Goal: Use online tool/utility: Utilize a website feature to perform a specific function

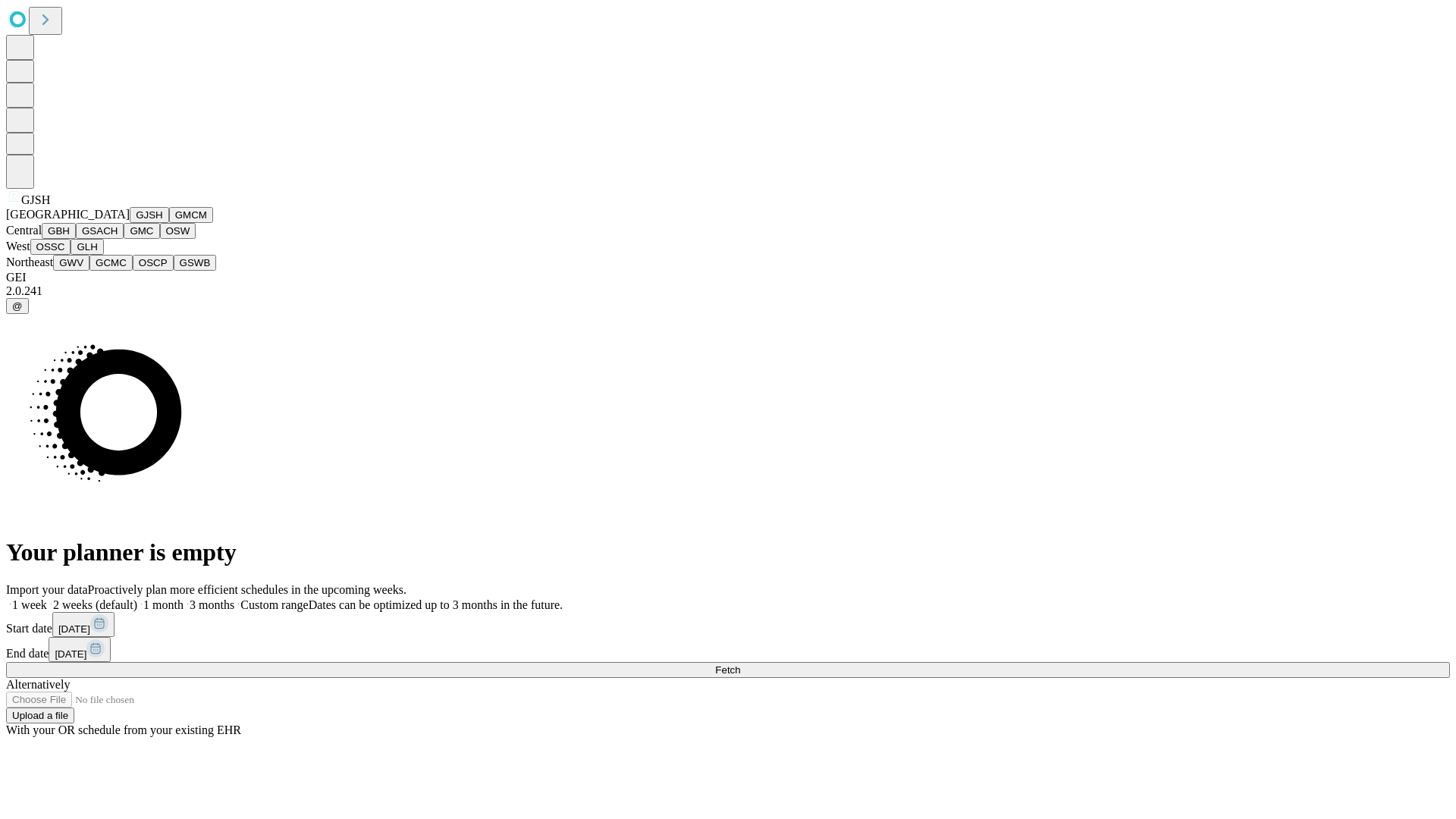
click at [130, 223] on button "GJSH" at bounding box center [149, 215] width 39 height 16
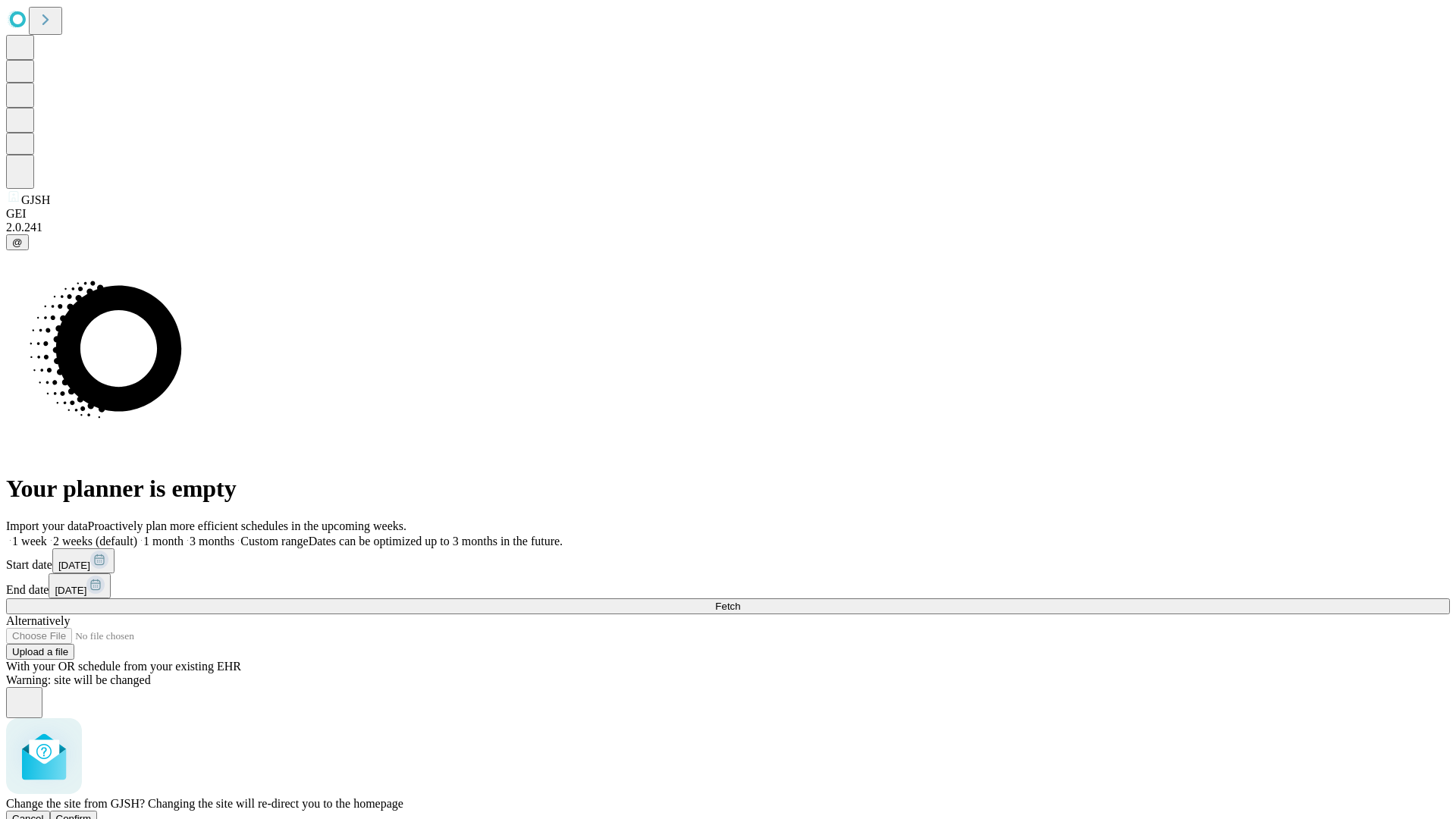
click at [91, 813] on span "Confirm" at bounding box center [74, 819] width 36 height 12
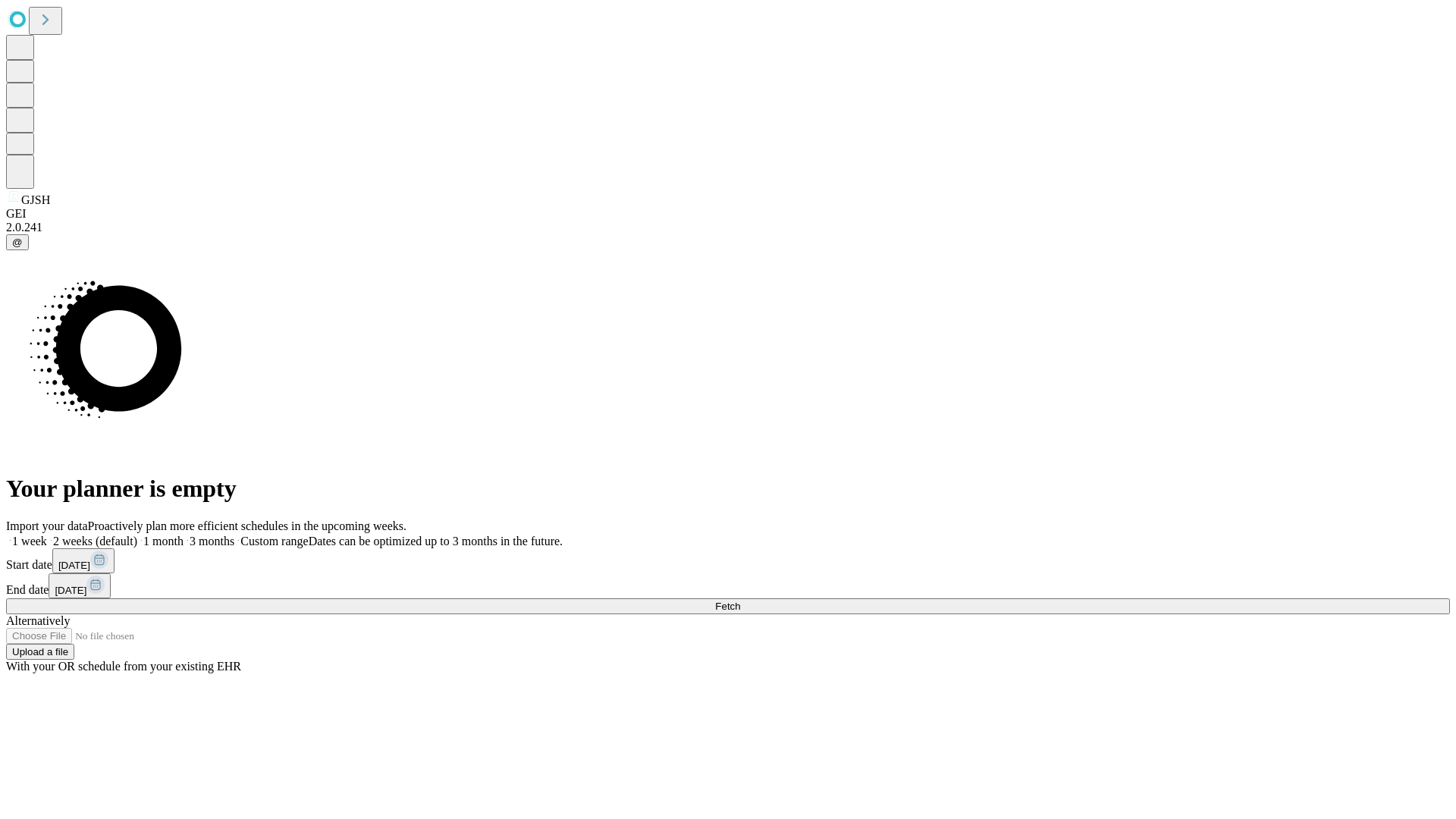
click at [47, 535] on label "1 week" at bounding box center [26, 541] width 41 height 13
click at [741, 600] on span "Fetch" at bounding box center [728, 606] width 25 height 12
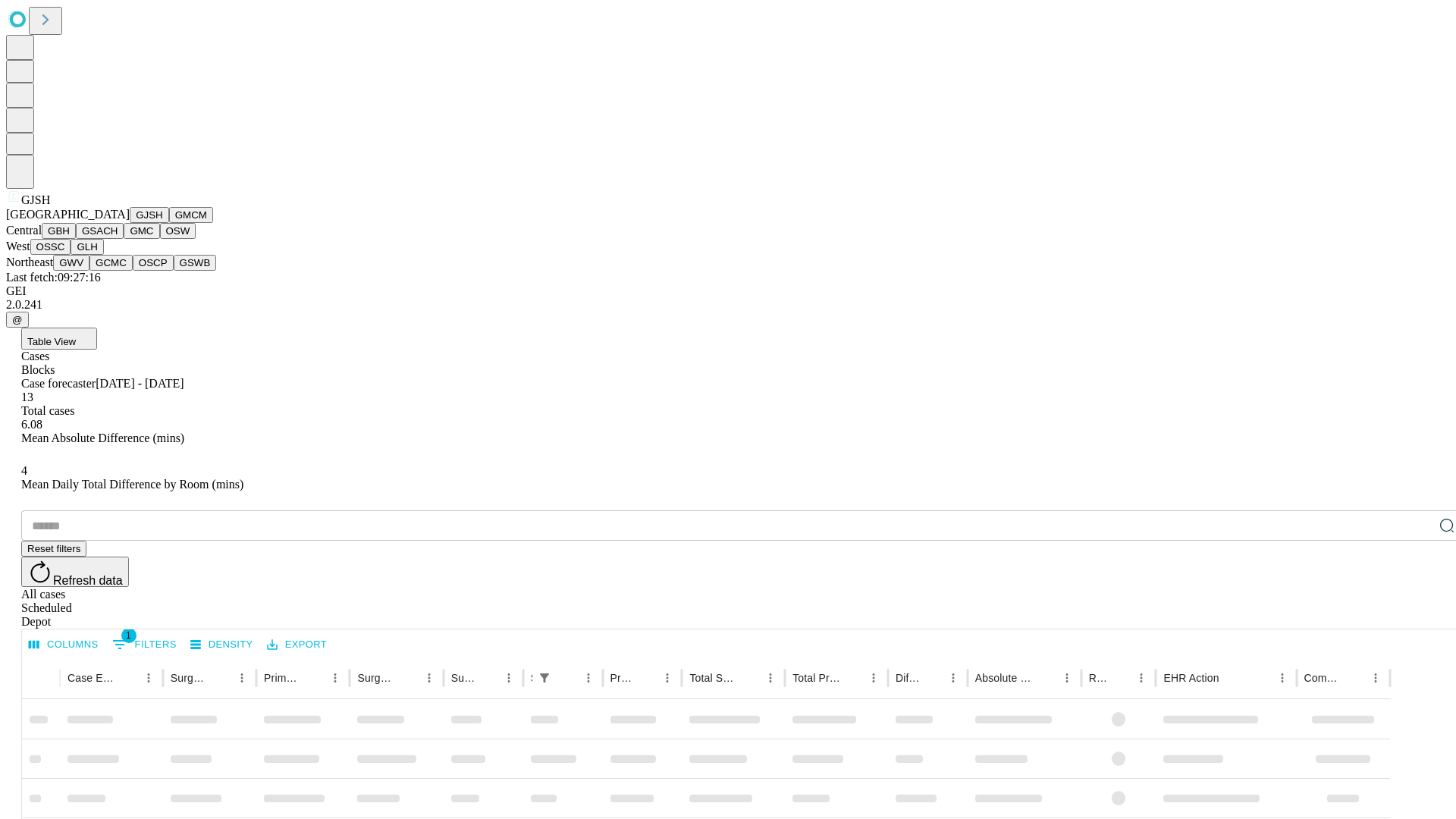
click at [169, 223] on button "GMCM" at bounding box center [191, 215] width 44 height 16
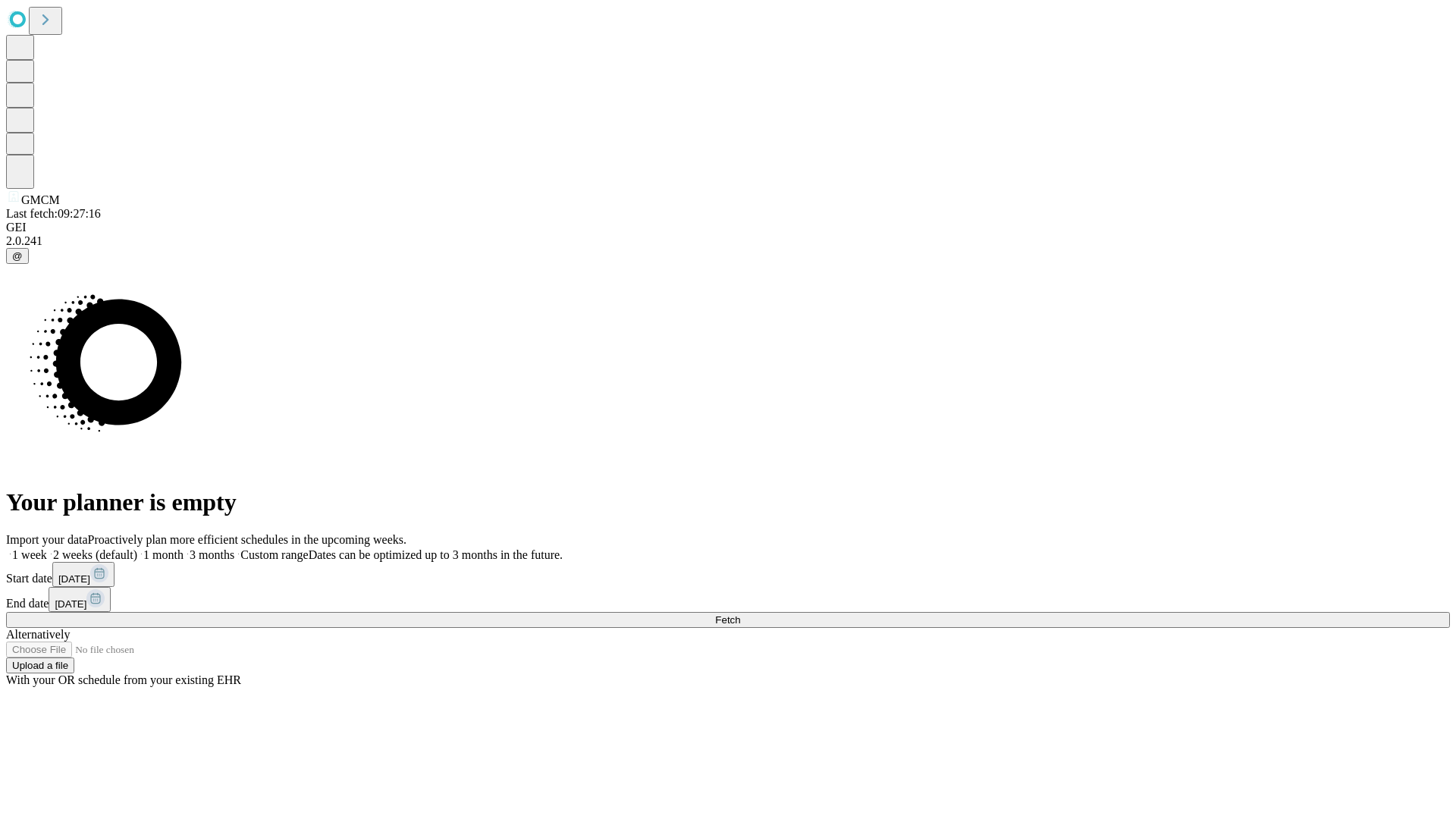
click at [47, 548] on label "1 week" at bounding box center [26, 554] width 41 height 13
click at [741, 614] on span "Fetch" at bounding box center [728, 620] width 25 height 12
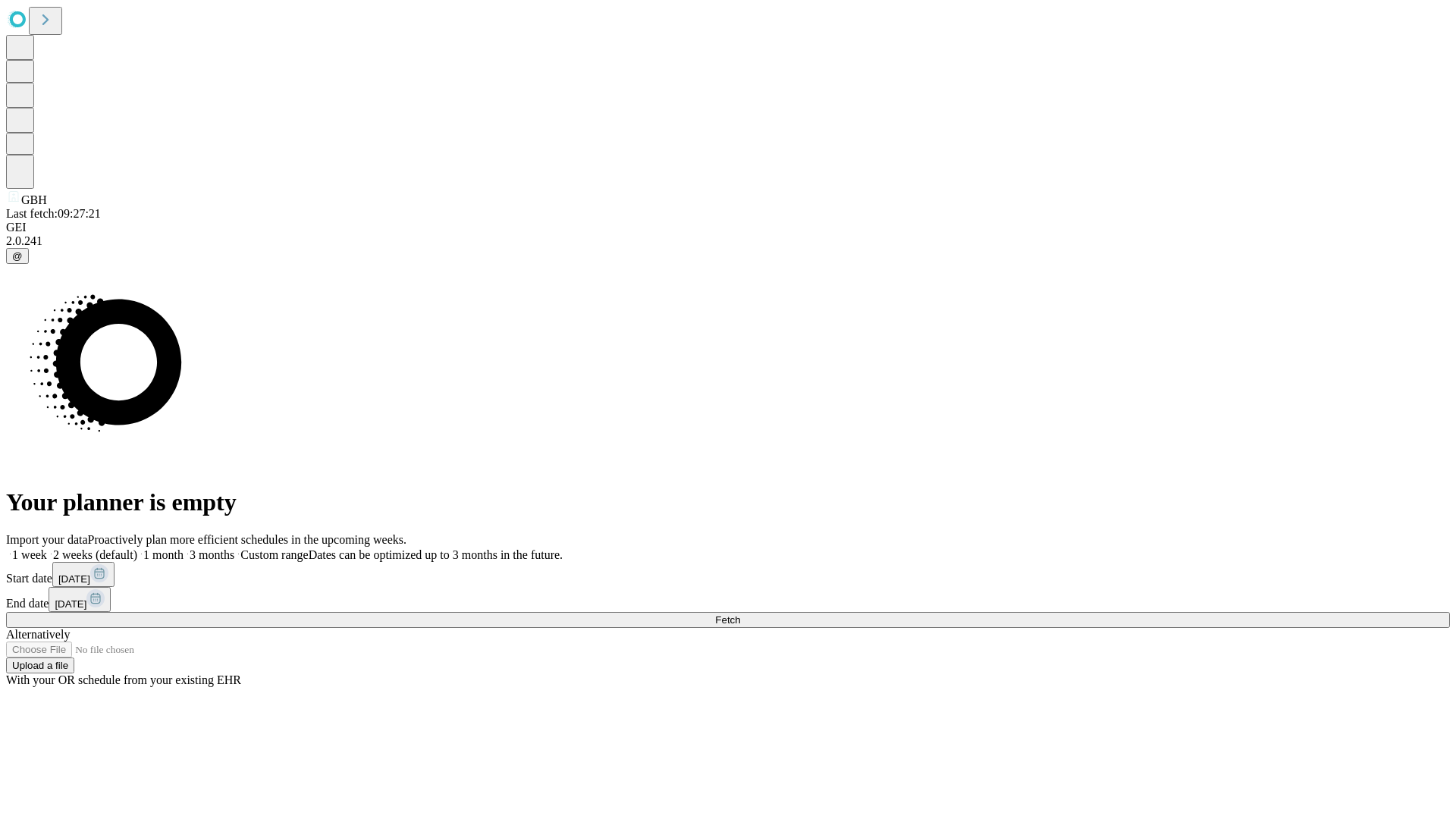
click at [47, 548] on label "1 week" at bounding box center [26, 554] width 41 height 13
click at [741, 614] on span "Fetch" at bounding box center [728, 620] width 25 height 12
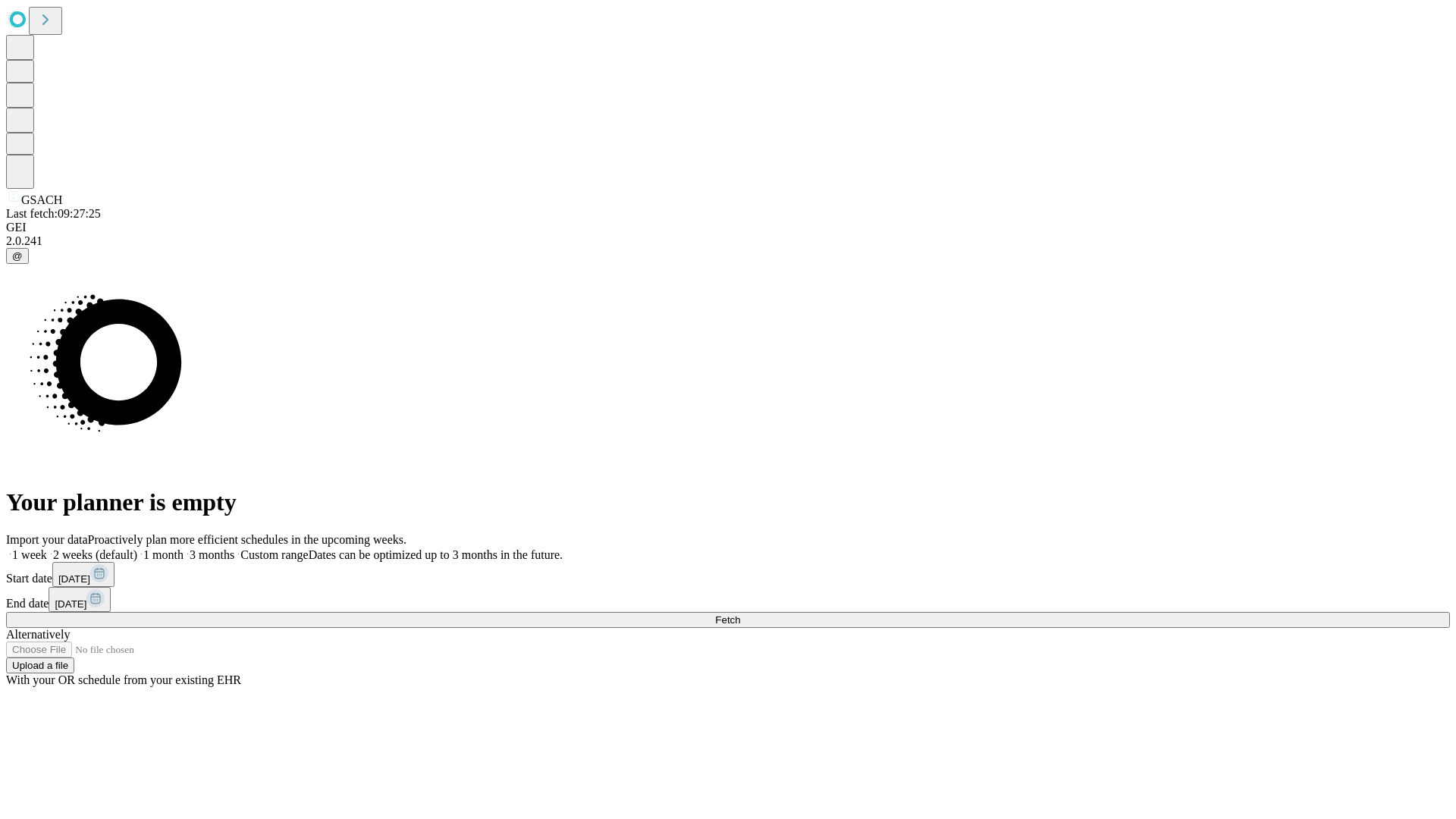
click at [47, 548] on label "1 week" at bounding box center [26, 554] width 41 height 13
click at [741, 614] on span "Fetch" at bounding box center [728, 620] width 25 height 12
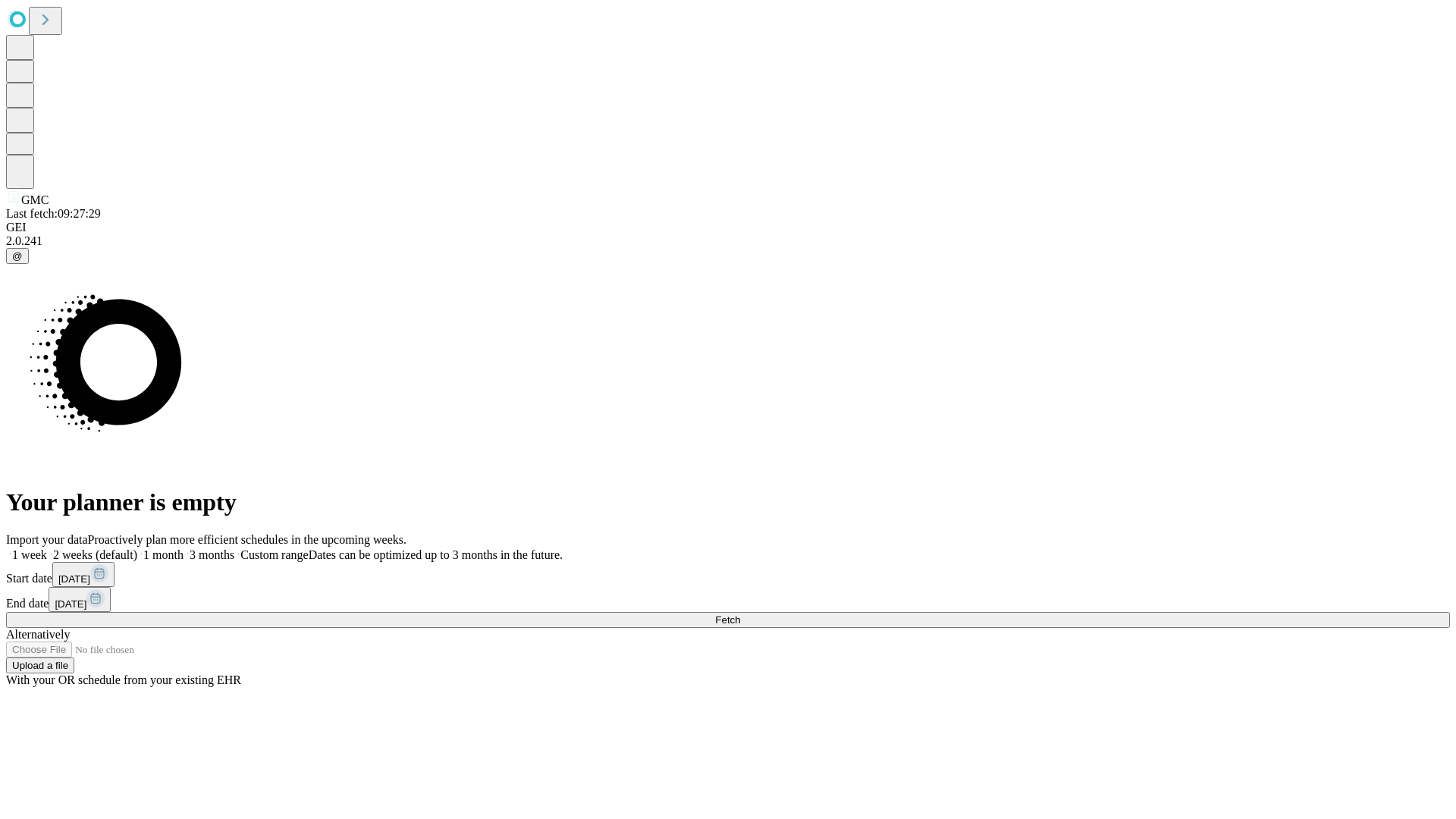
click at [741, 614] on span "Fetch" at bounding box center [728, 620] width 25 height 12
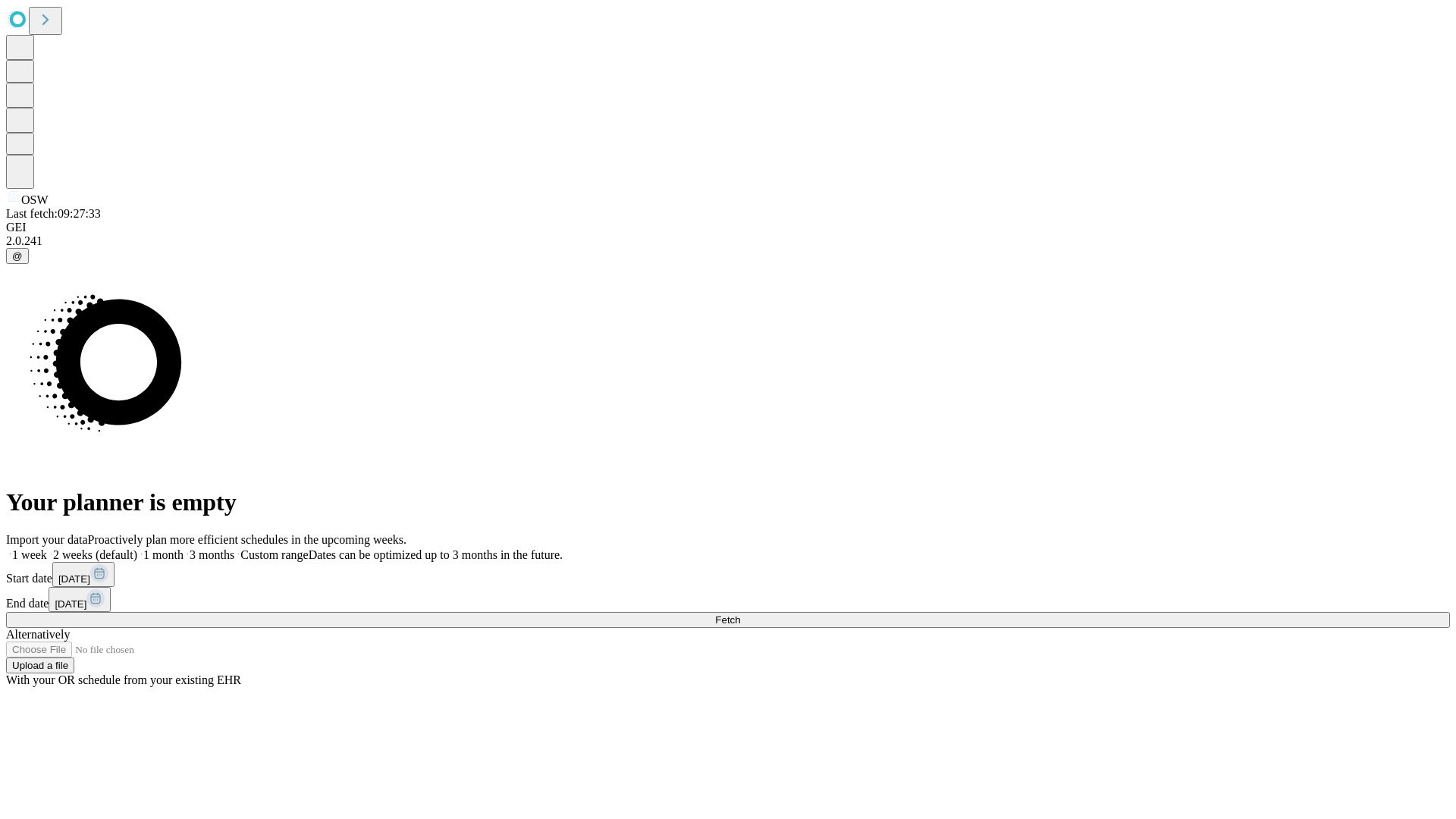
click at [47, 548] on label "1 week" at bounding box center [26, 554] width 41 height 13
click at [741, 614] on span "Fetch" at bounding box center [728, 620] width 25 height 12
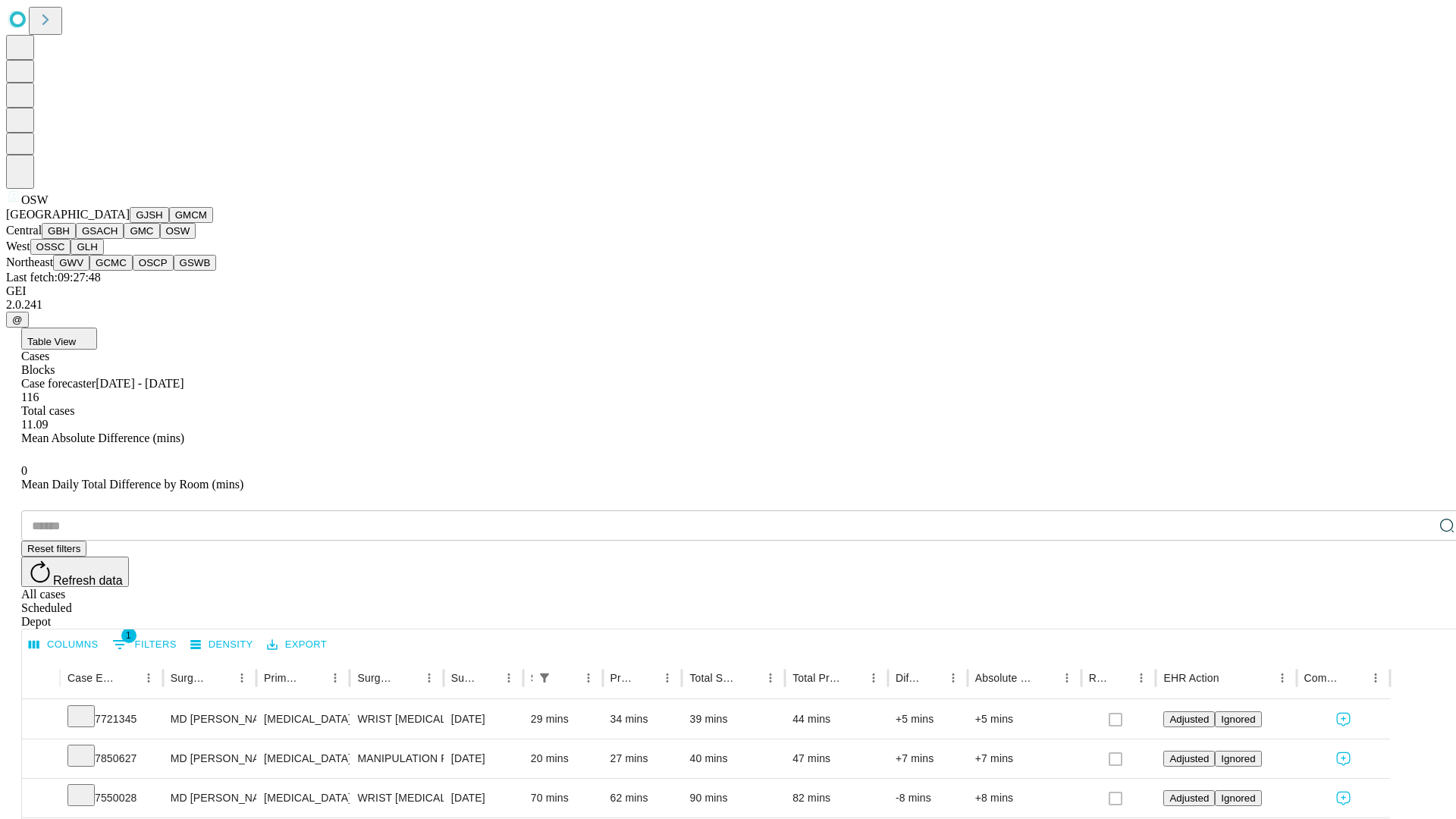
click at [71, 255] on button "OSSC" at bounding box center [50, 246] width 41 height 16
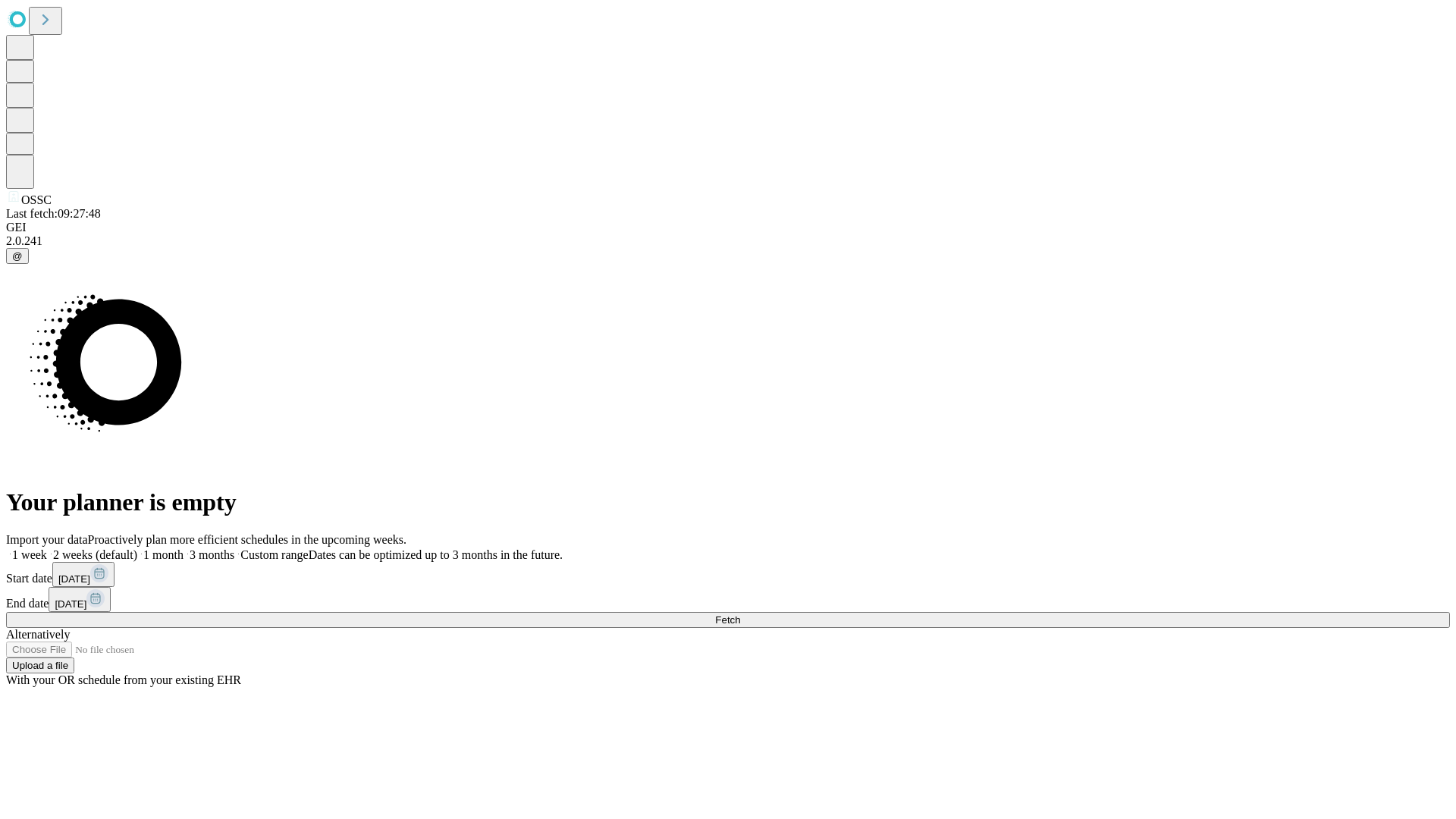
click at [47, 548] on label "1 week" at bounding box center [26, 554] width 41 height 13
click at [741, 614] on span "Fetch" at bounding box center [728, 620] width 25 height 12
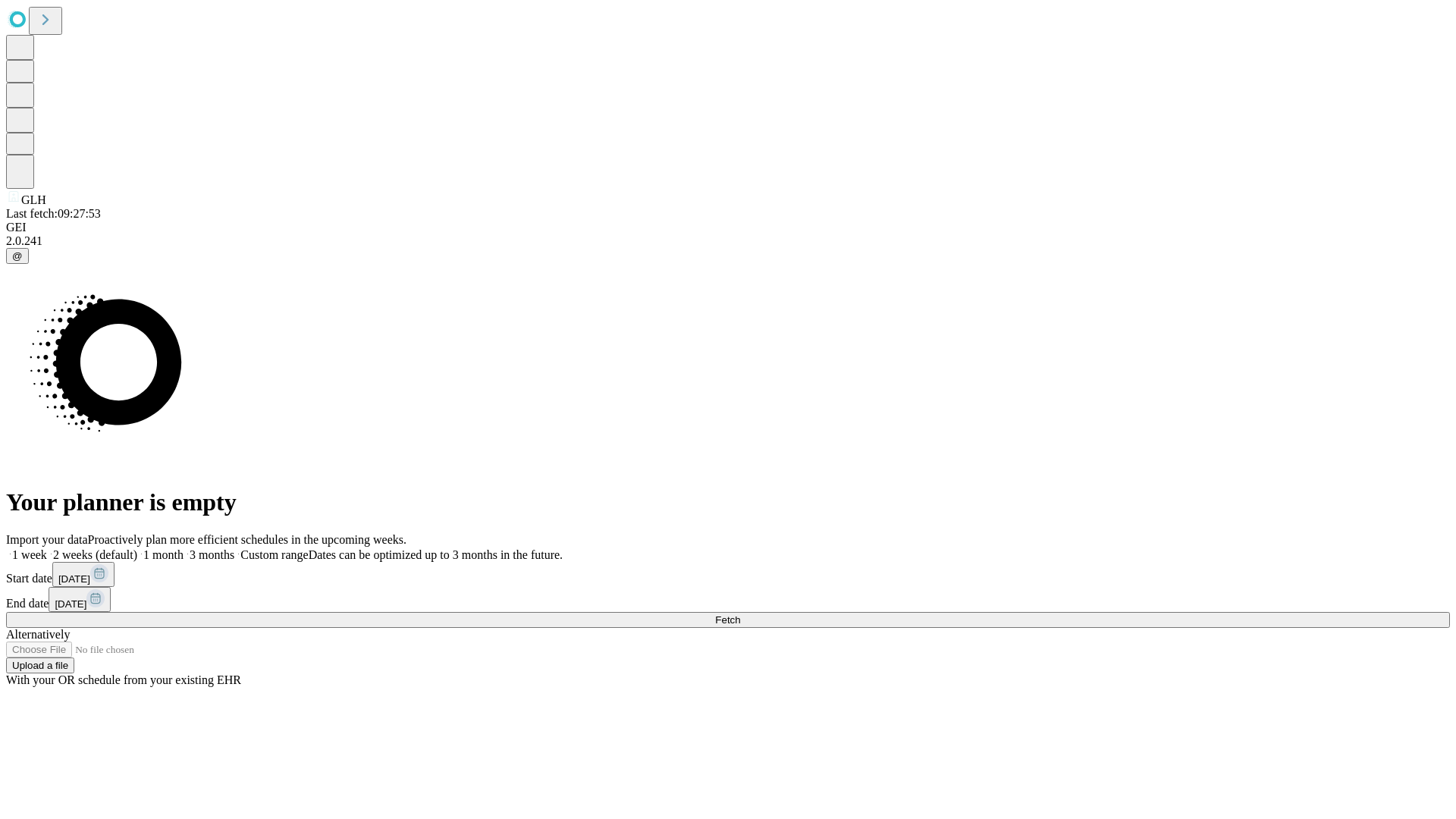
click at [47, 548] on label "1 week" at bounding box center [26, 554] width 41 height 13
click at [741, 614] on span "Fetch" at bounding box center [728, 620] width 25 height 12
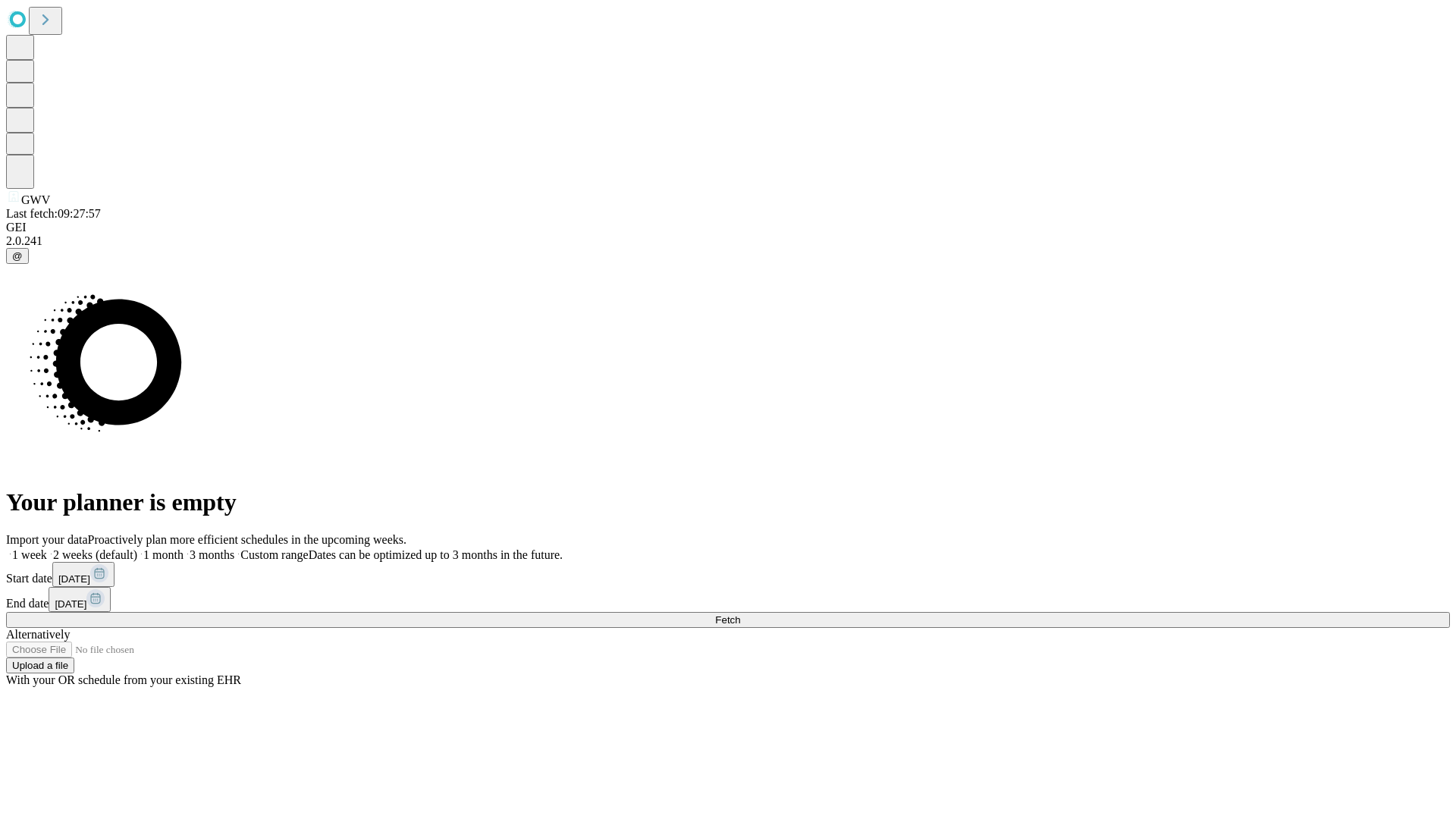
click at [741, 614] on span "Fetch" at bounding box center [728, 620] width 25 height 12
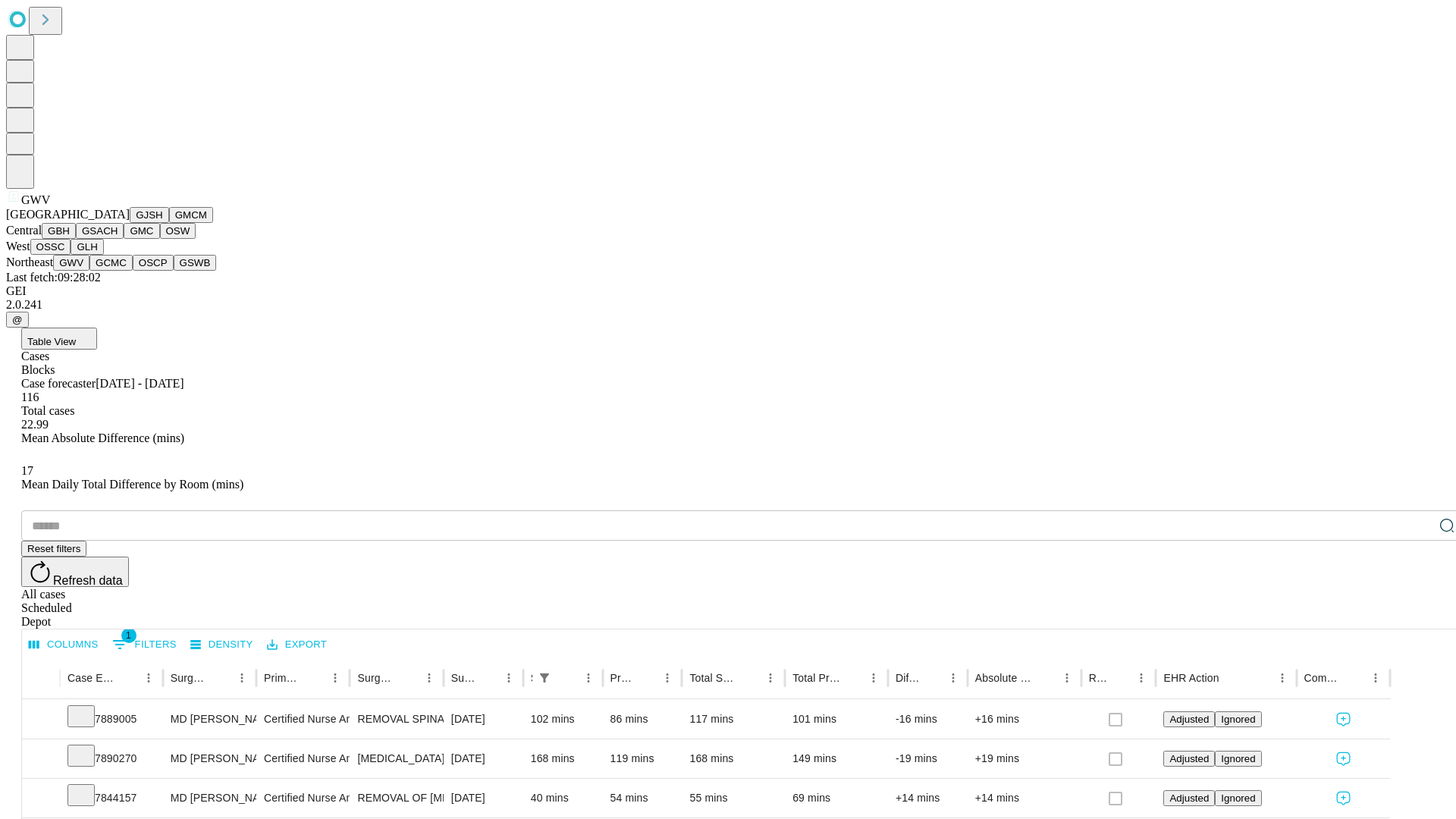
click at [117, 271] on button "GCMC" at bounding box center [112, 262] width 44 height 16
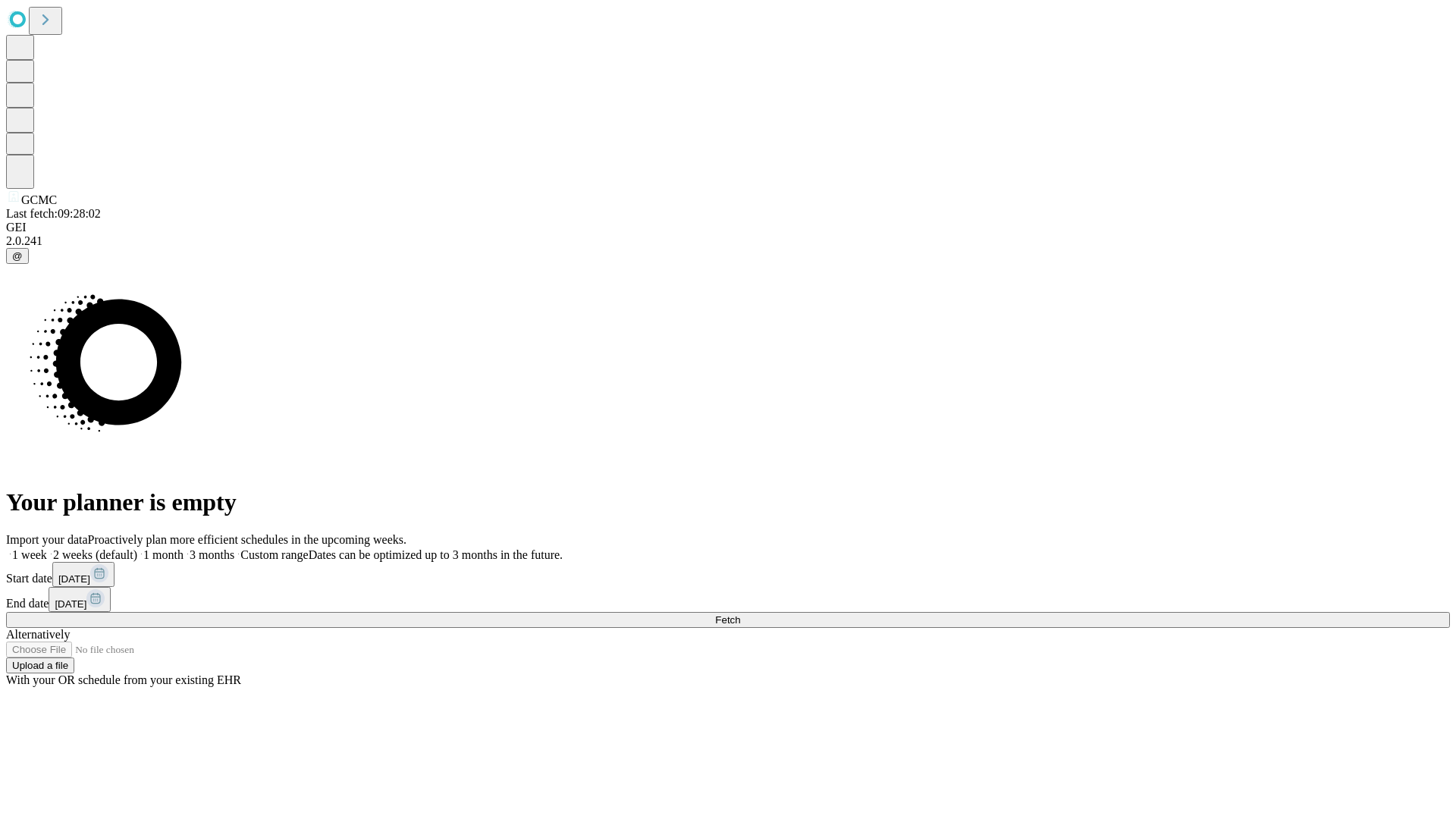
click at [47, 548] on label "1 week" at bounding box center [26, 554] width 41 height 13
click at [741, 614] on span "Fetch" at bounding box center [728, 620] width 25 height 12
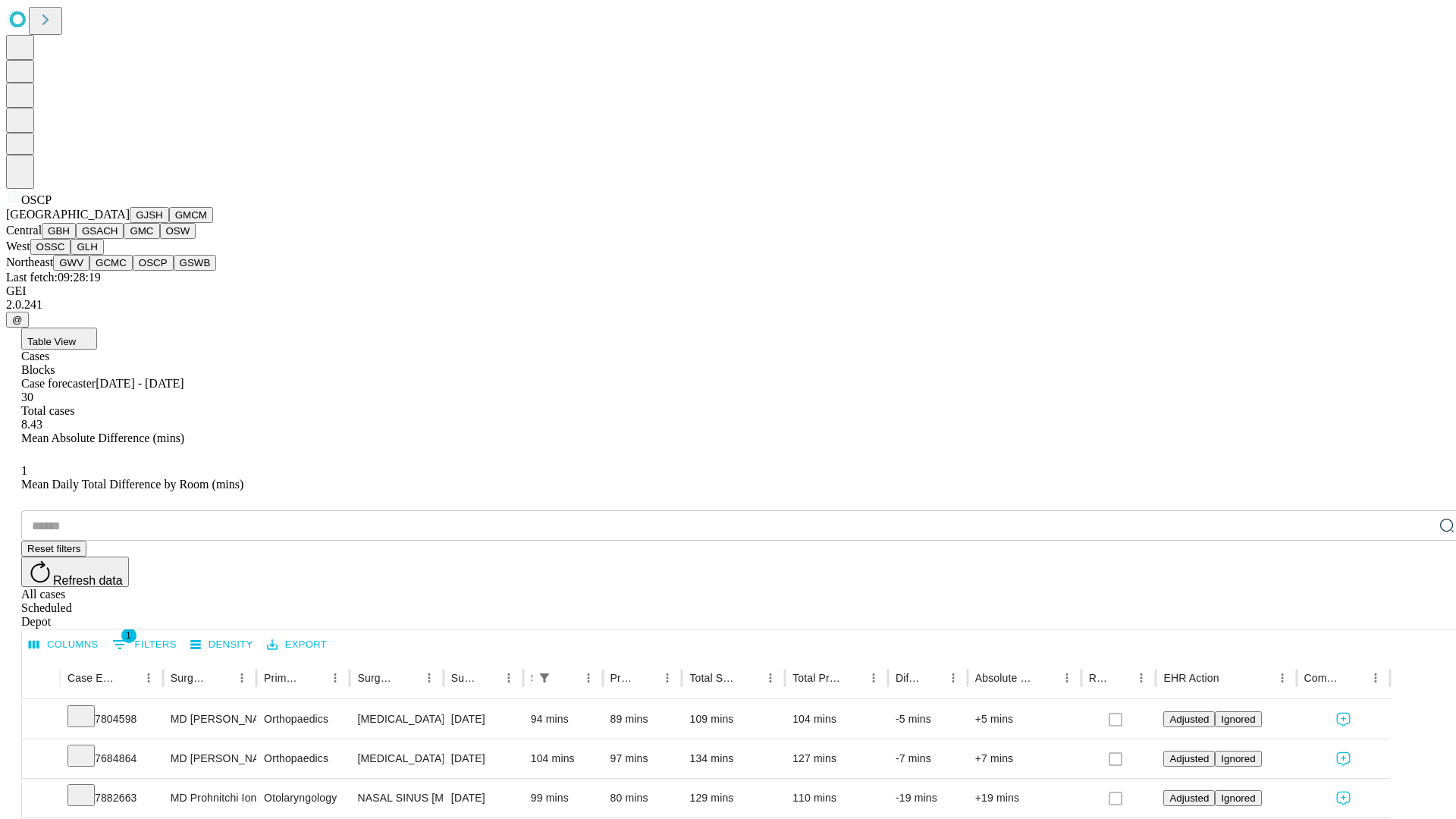
click at [174, 271] on button "GSWB" at bounding box center [195, 262] width 44 height 16
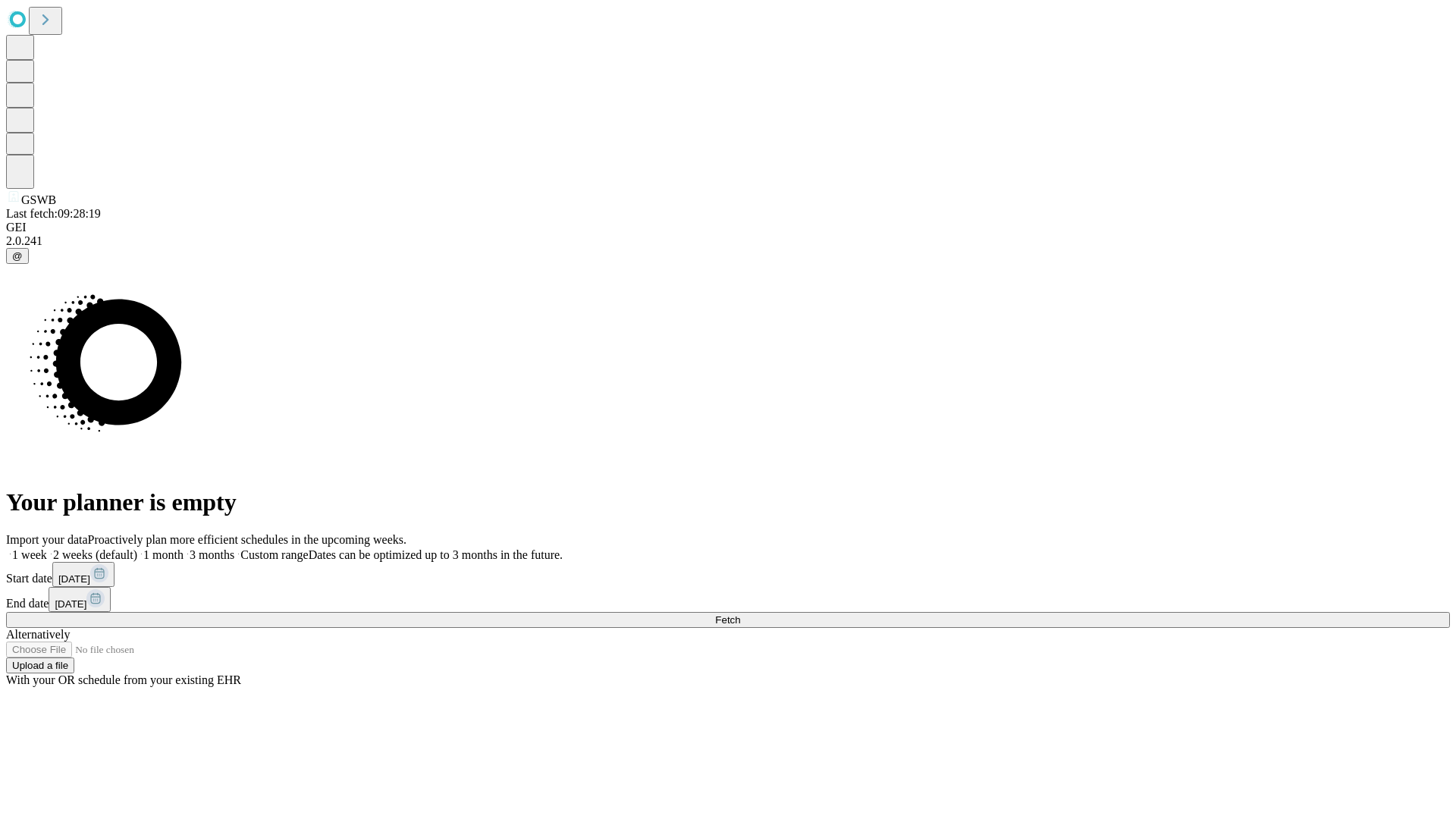
click at [47, 548] on label "1 week" at bounding box center [26, 554] width 41 height 13
click at [741, 614] on span "Fetch" at bounding box center [728, 620] width 25 height 12
